Goal: Navigation & Orientation: Find specific page/section

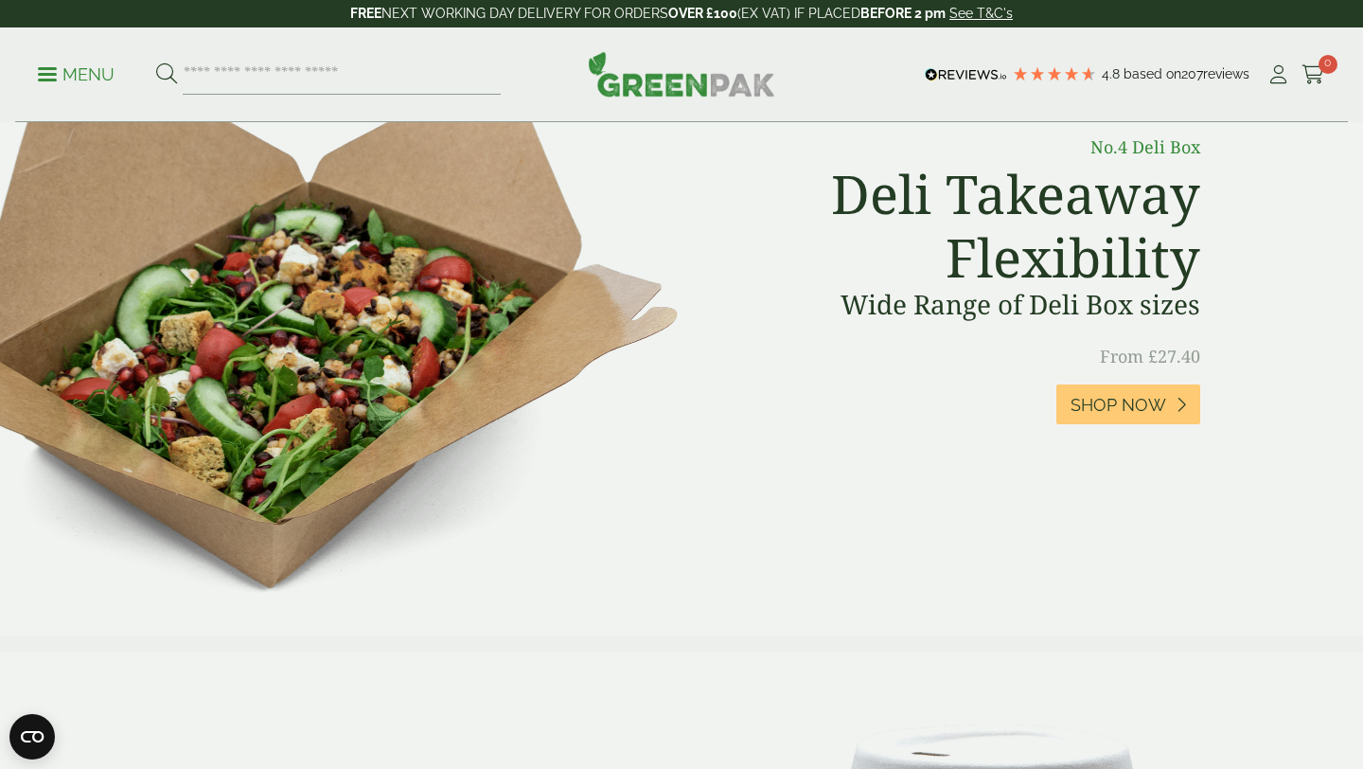
scroll to position [831, 0]
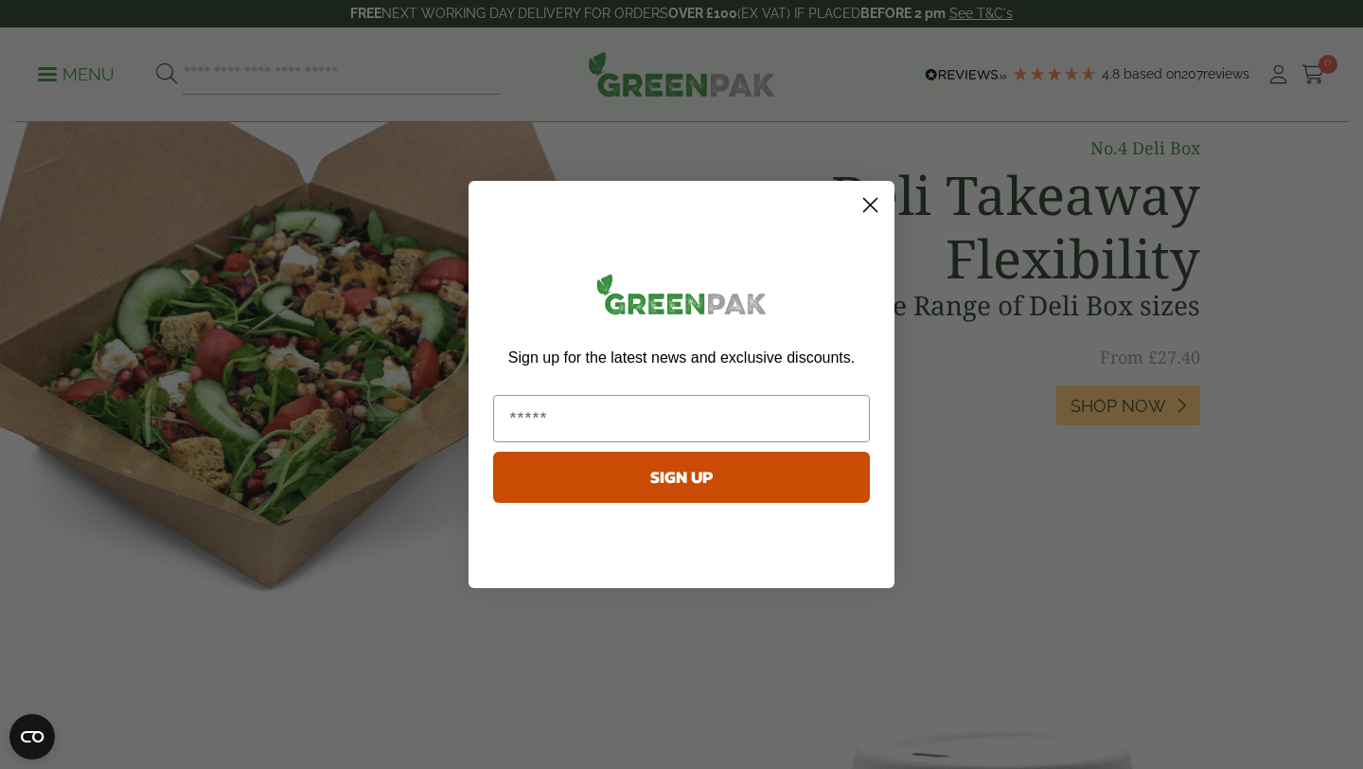
click at [871, 198] on circle "Close dialog" at bounding box center [870, 204] width 31 height 31
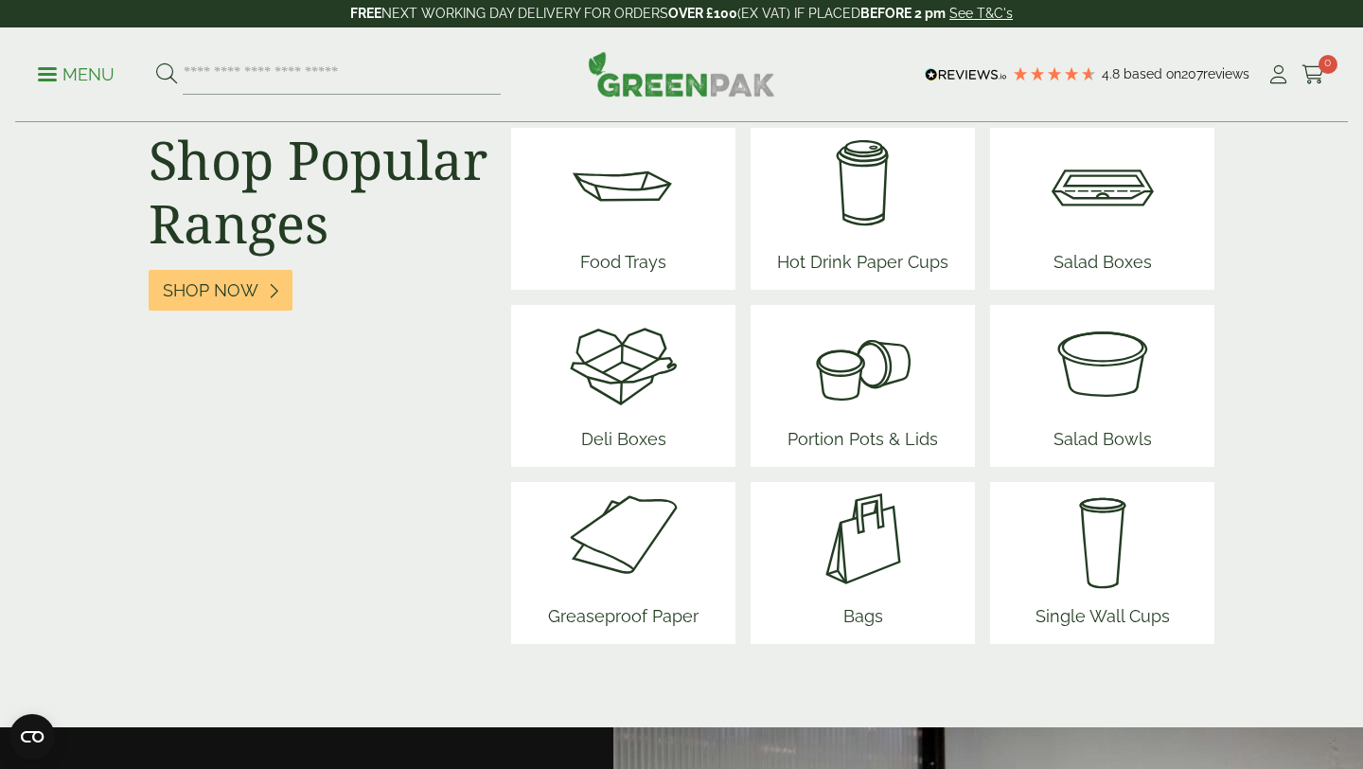
scroll to position [2430, 0]
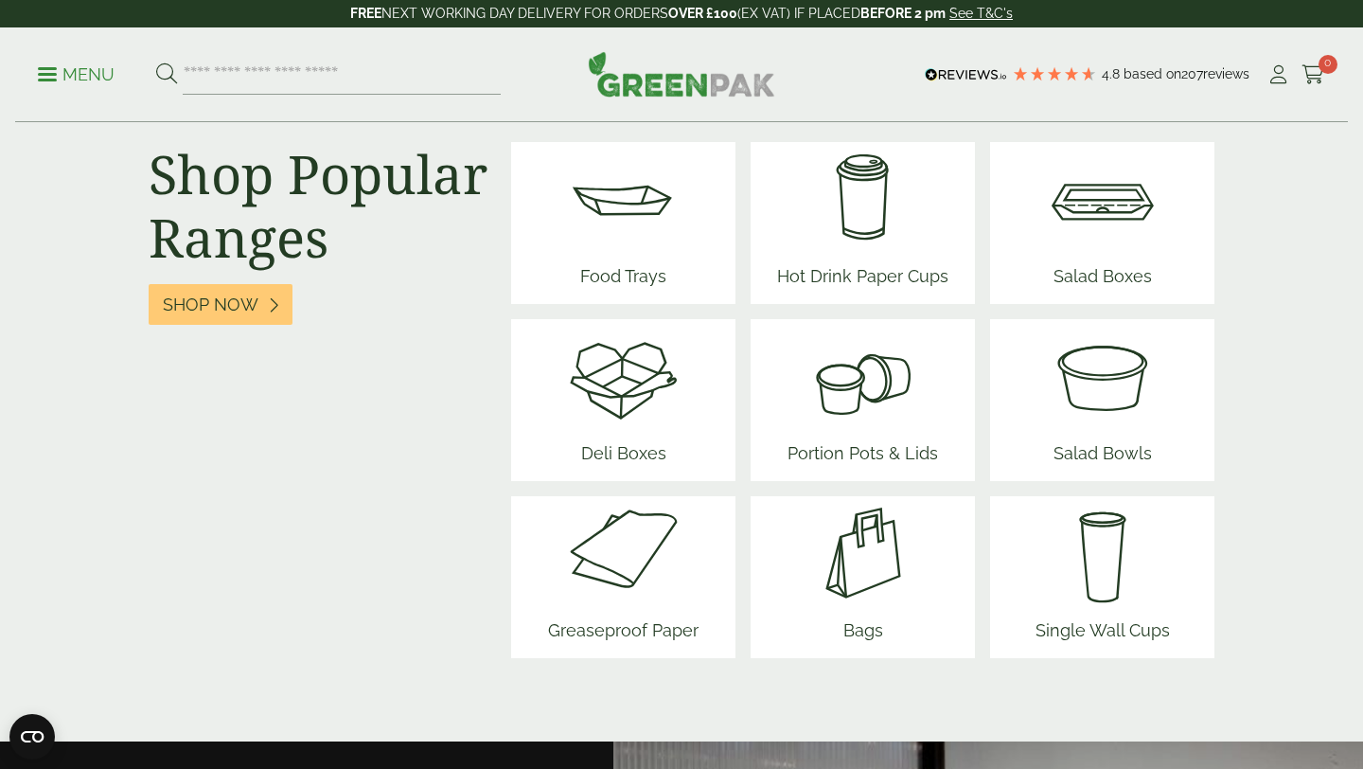
click at [1138, 410] on img at bounding box center [1103, 376] width 114 height 114
click at [629, 389] on img at bounding box center [624, 376] width 114 height 114
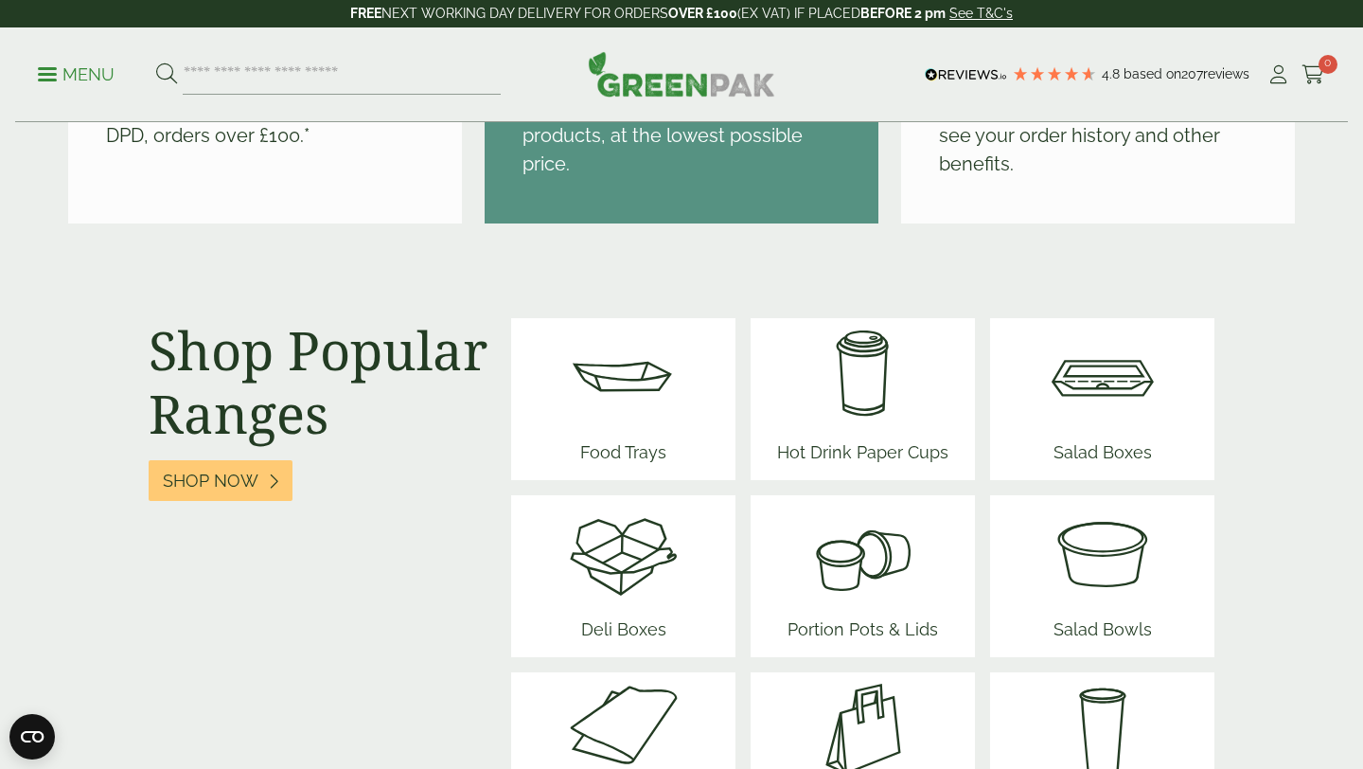
scroll to position [2251, 0]
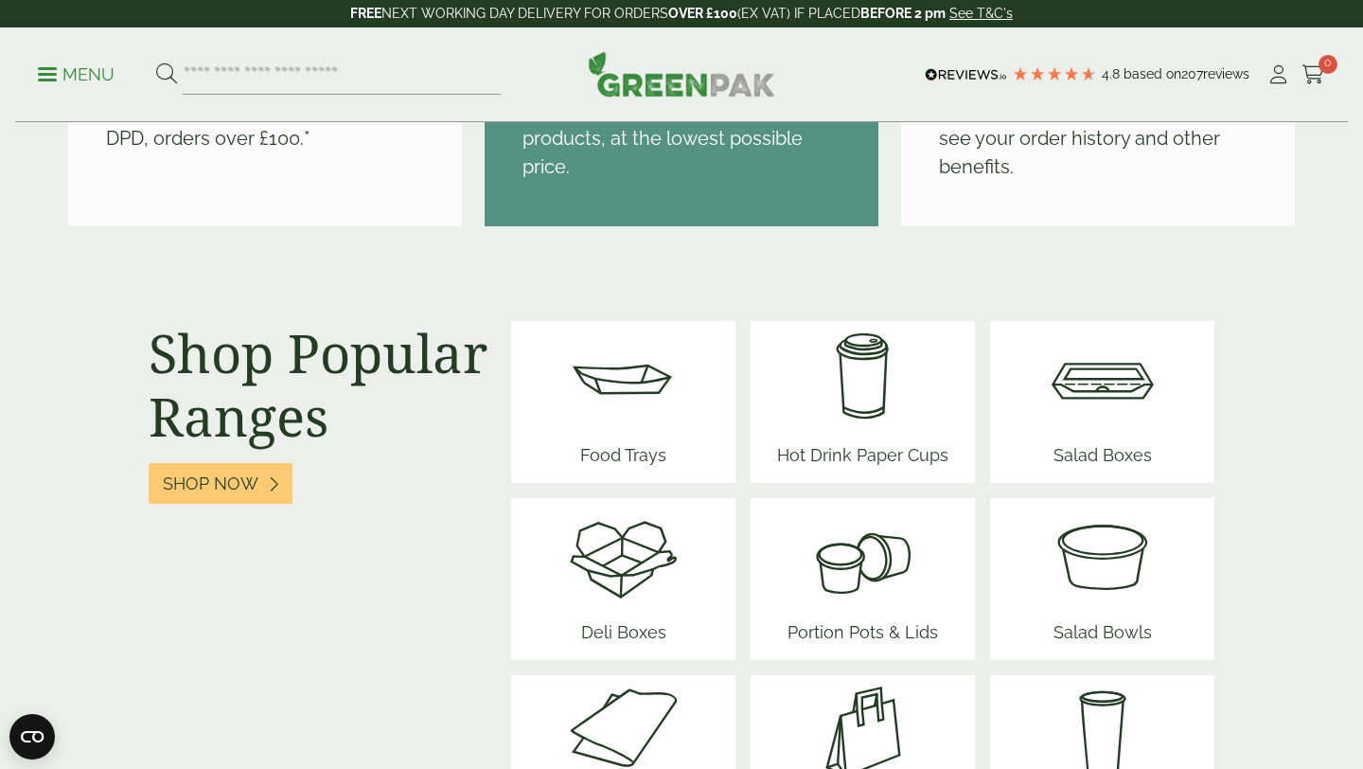
click at [629, 390] on img at bounding box center [624, 378] width 114 height 114
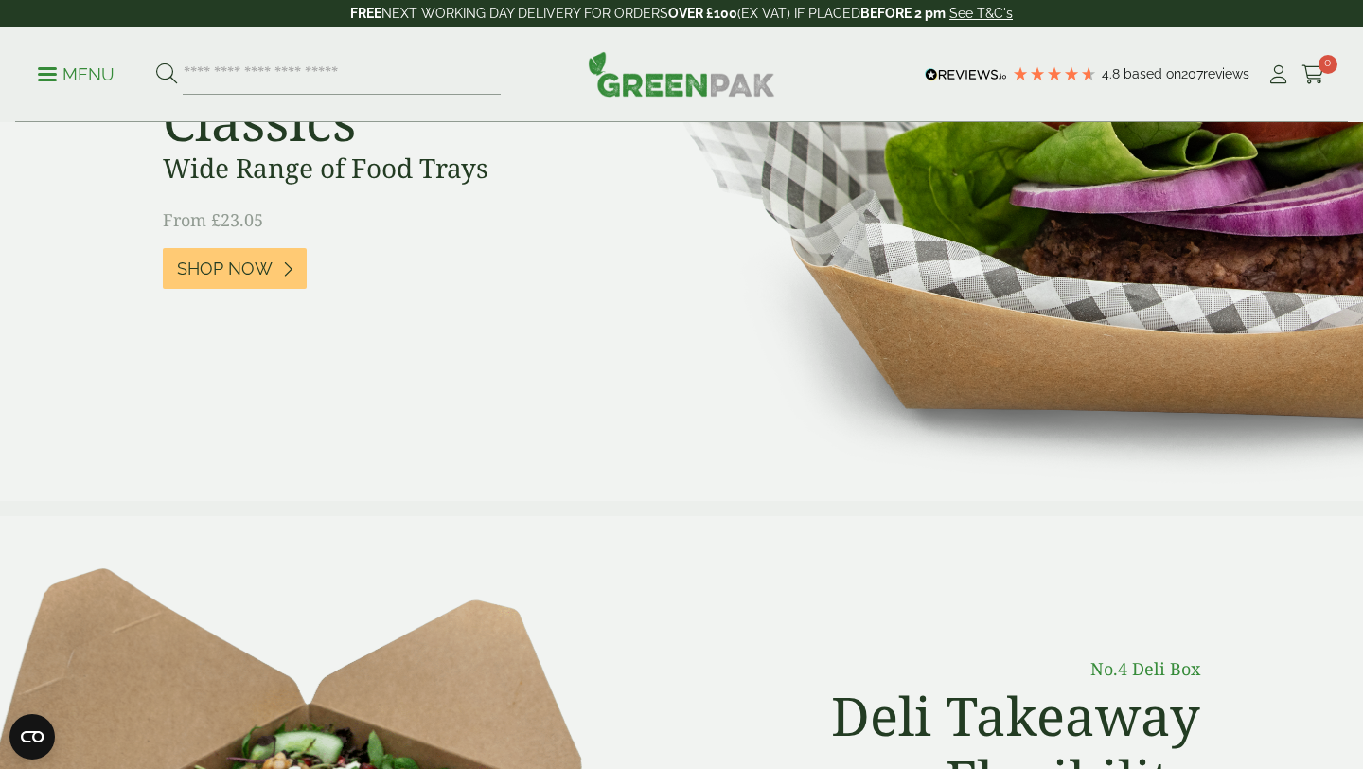
scroll to position [0, 0]
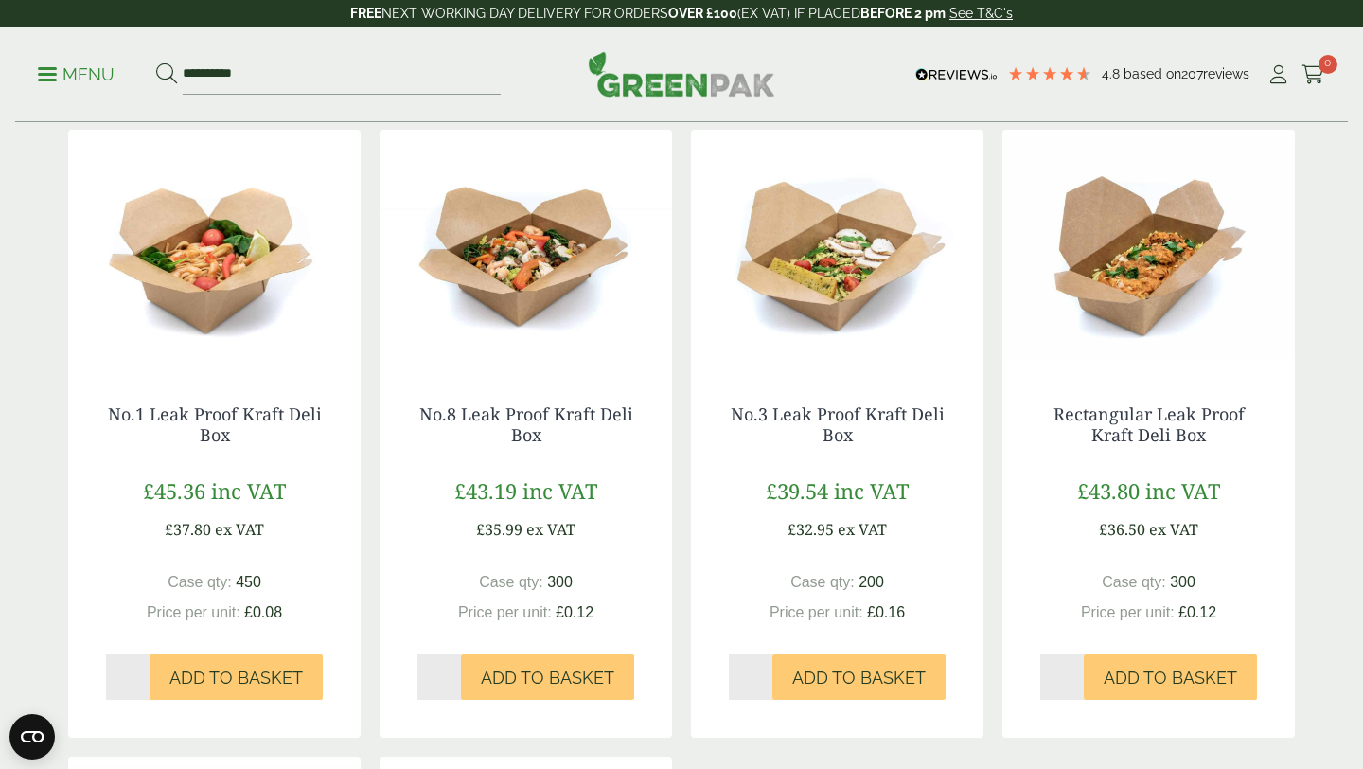
scroll to position [404, 0]
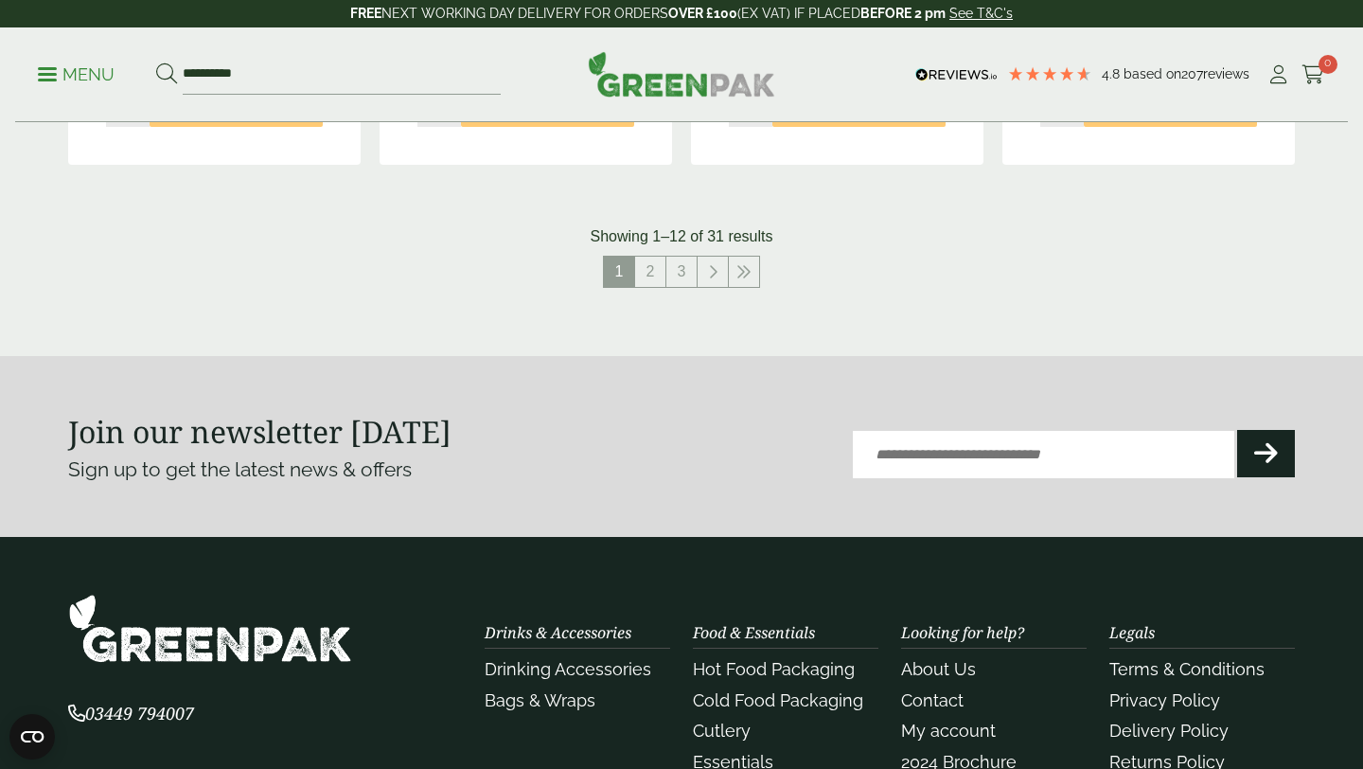
scroll to position [2329, 0]
